Goal: Information Seeking & Learning: Learn about a topic

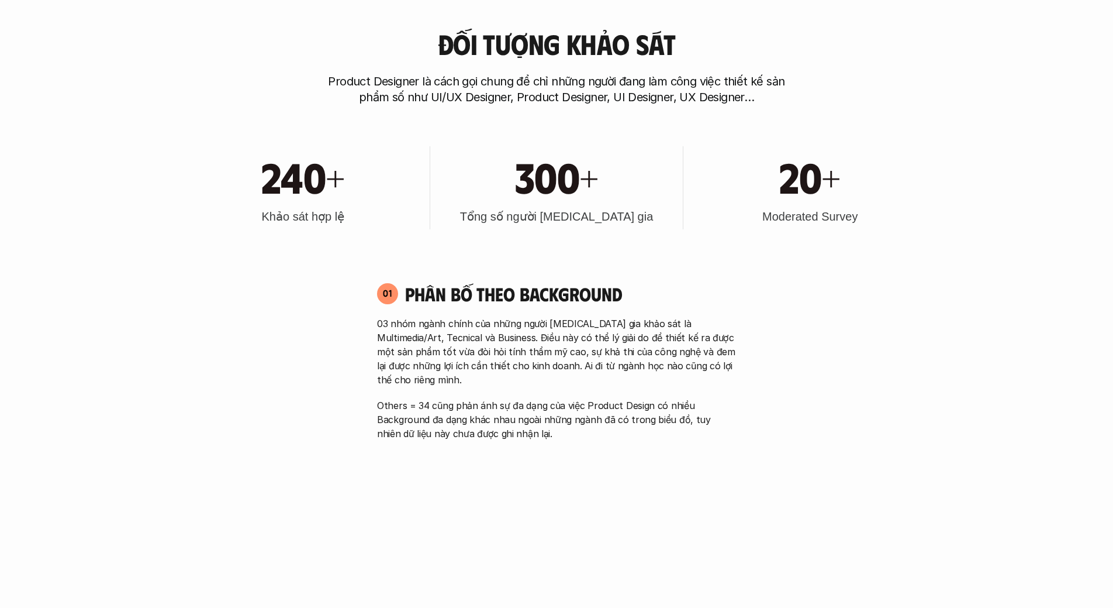
scroll to position [273, 0]
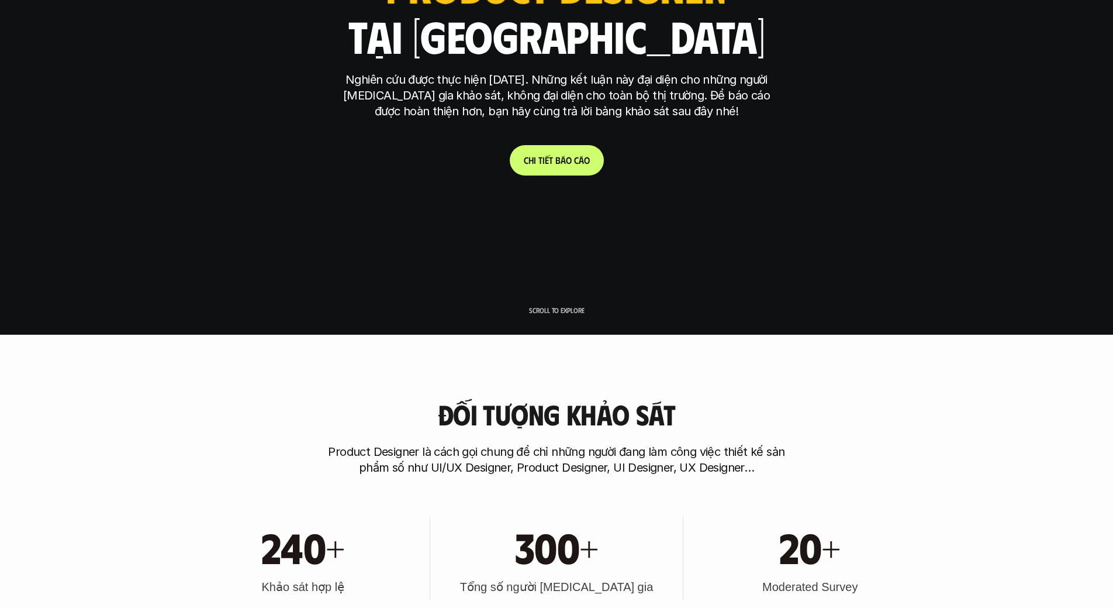
click at [565, 170] on link "C h i t i ế t b á o c á o" at bounding box center [557, 160] width 94 height 30
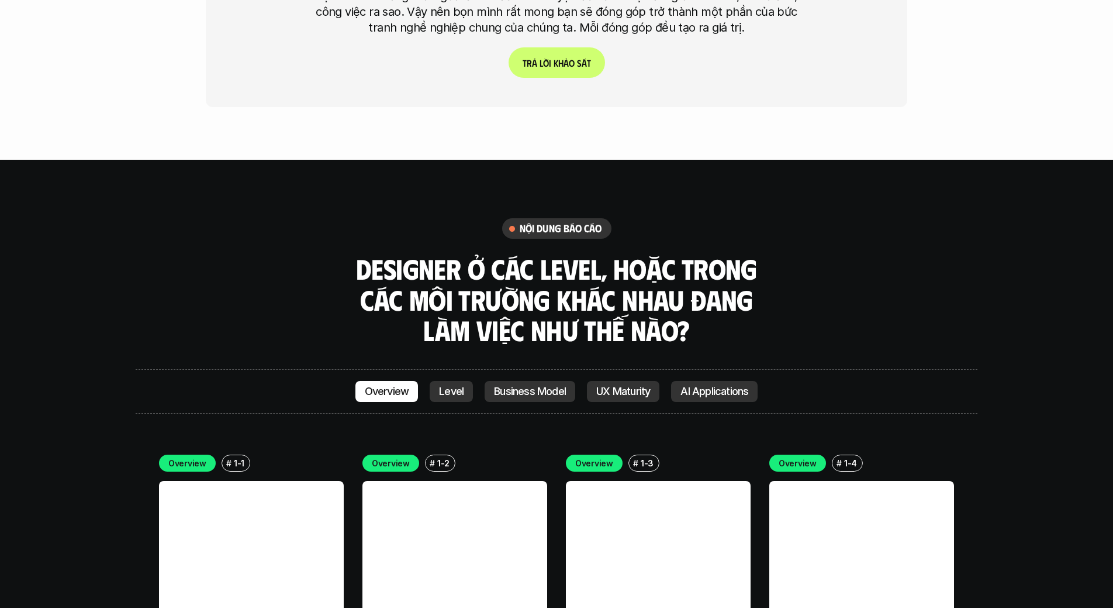
scroll to position [3251, 0]
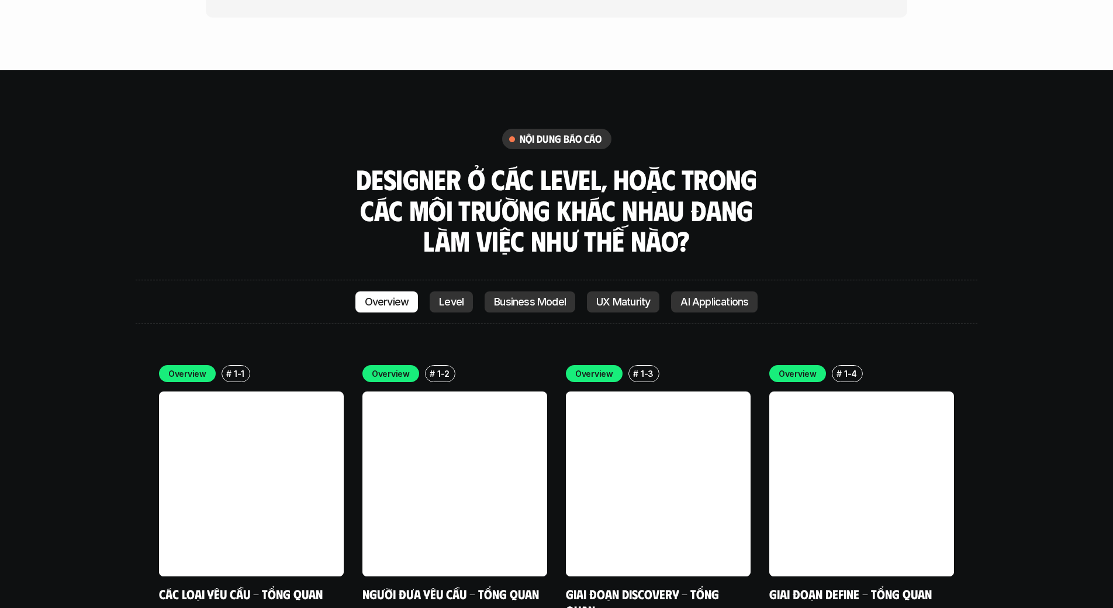
click at [451, 296] on p "Level" at bounding box center [451, 302] width 25 height 12
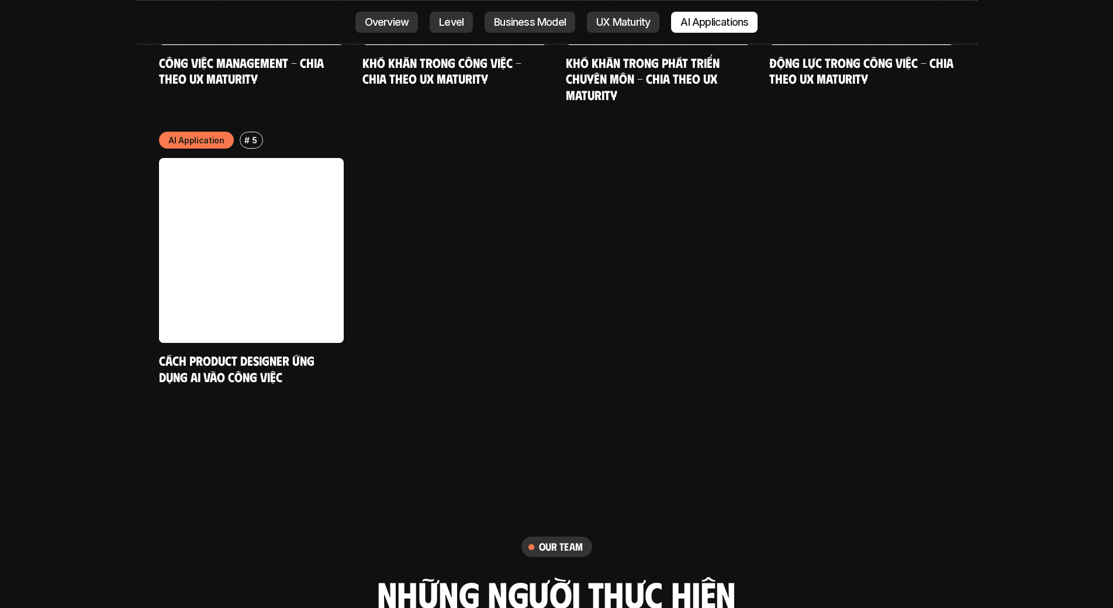
scroll to position [6388, 0]
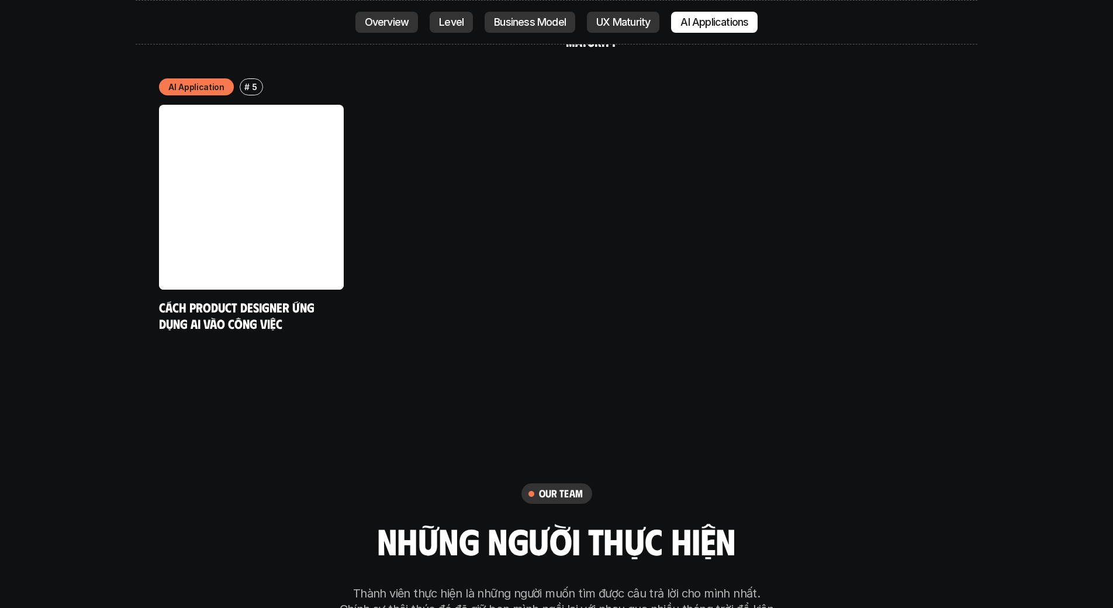
click at [458, 23] on p "Level" at bounding box center [451, 22] width 25 height 12
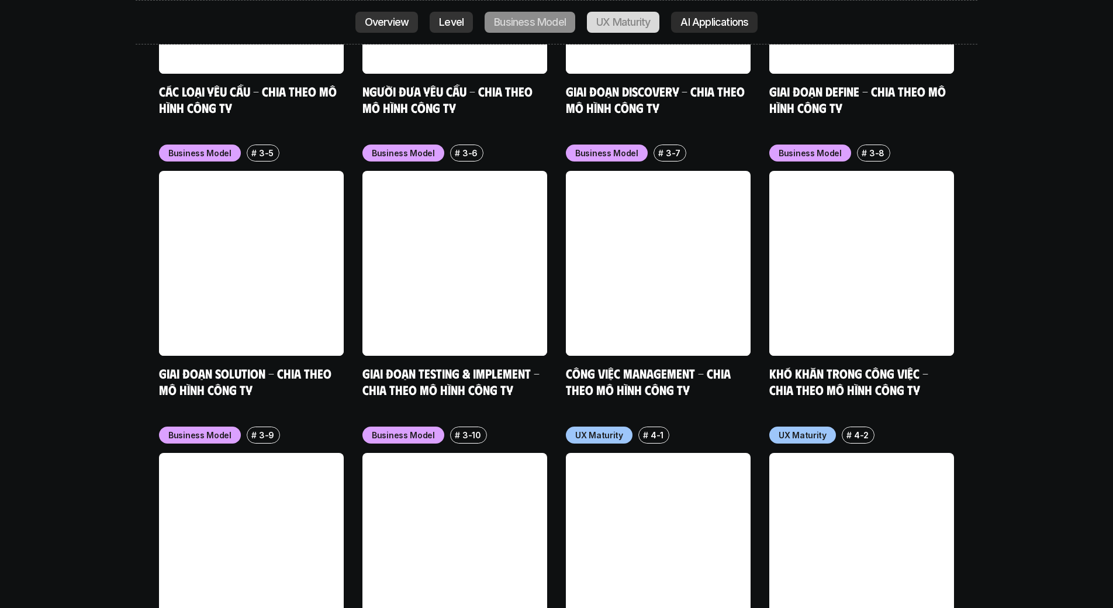
scroll to position [4057, 0]
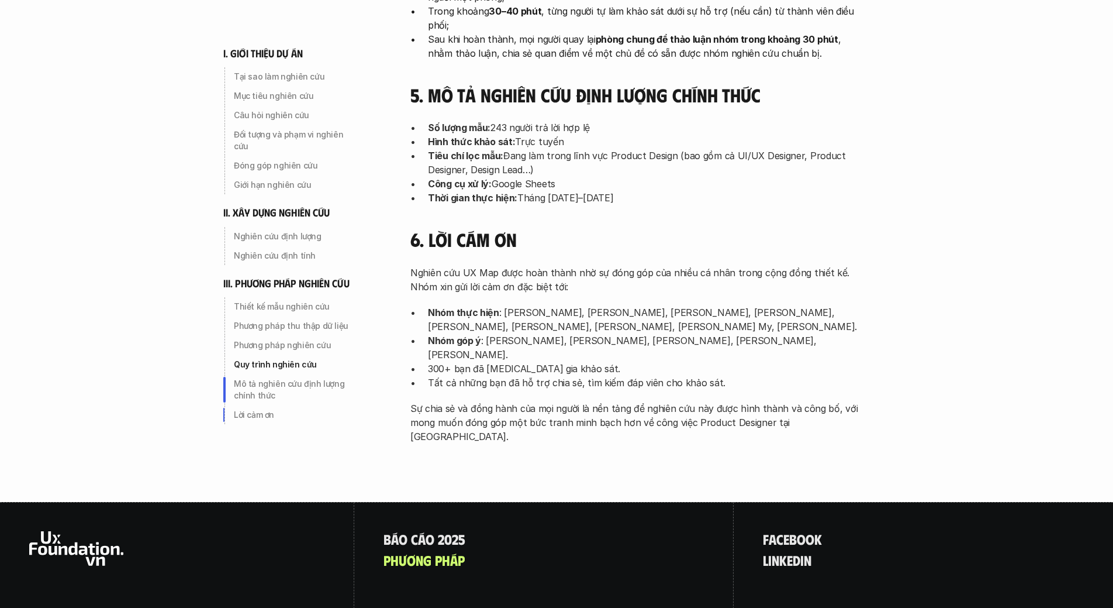
scroll to position [3697, 0]
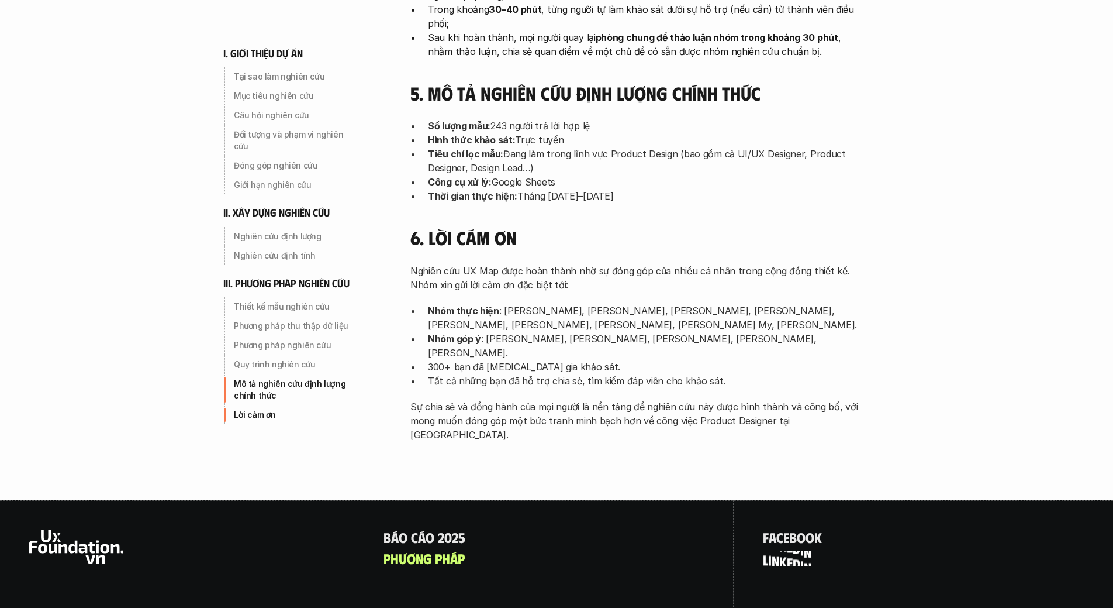
click at [781, 550] on p "l i n k e d i n" at bounding box center [787, 557] width 49 height 15
